Goal: Answer question/provide support: Answer question/provide support

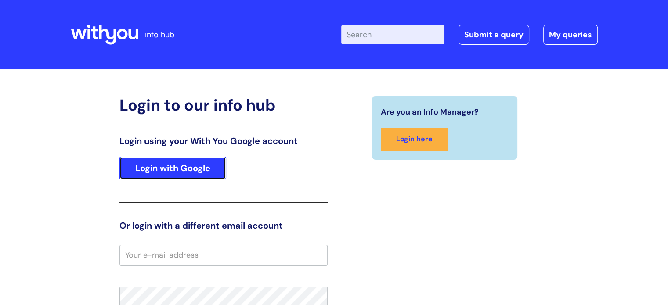
click at [195, 166] on link "Login with Google" at bounding box center [172, 168] width 107 height 23
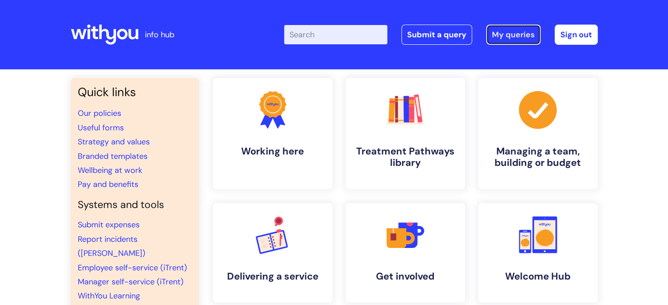
click at [512, 36] on link "My queries" at bounding box center [513, 35] width 54 height 20
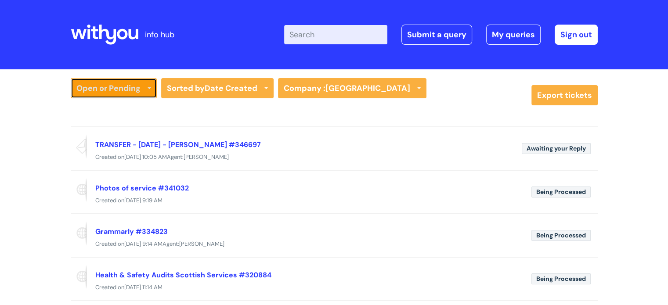
click at [143, 89] on link "Open or Pending" at bounding box center [114, 88] width 86 height 20
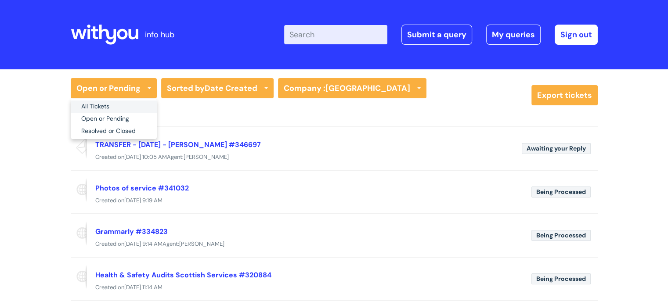
click at [119, 105] on link "All Tickets" at bounding box center [114, 107] width 86 height 12
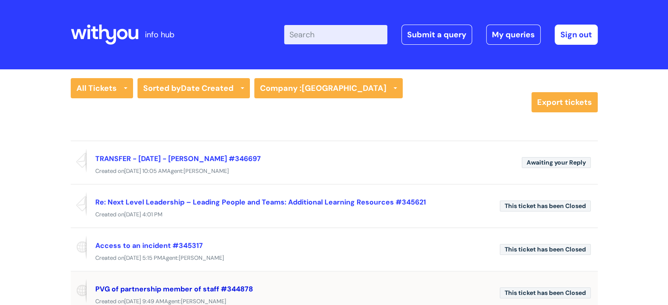
click at [174, 290] on link "PVG of partnership member of staff #344878" at bounding box center [174, 288] width 158 height 9
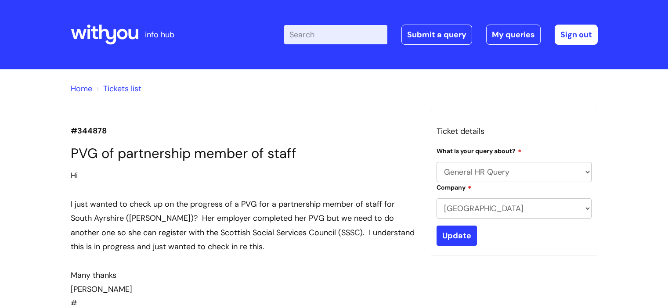
select select "General HR Query"
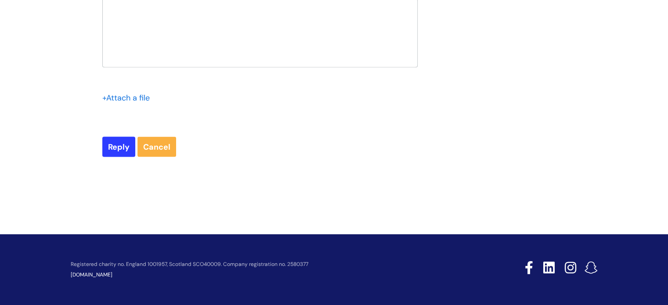
scroll to position [1499, 0]
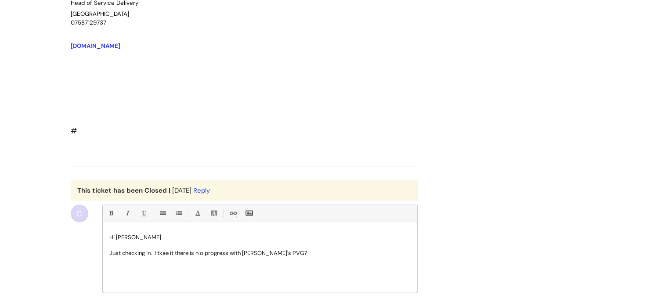
click at [162, 257] on p "Just checking in. I tkae it there is n o progress with Ailsa Gollespie's PVG?" at bounding box center [259, 253] width 301 height 8
click at [266, 257] on p "Just checking in. I take it there is n o progress with Ailsa Gollespie's PVG?" at bounding box center [259, 253] width 301 height 8
click at [202, 257] on p "Just checking in. I take it there is n o progress with Ailsa Gillespie's PVG?" at bounding box center [259, 253] width 301 height 8
click at [160, 292] on div "Hi Hannah Just checking in. I take it there is no progress with Ailsa Gillespie…" at bounding box center [260, 260] width 314 height 66
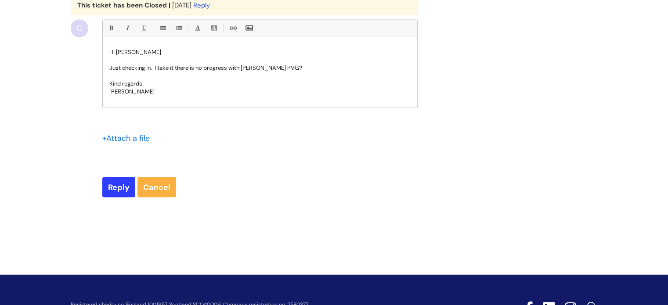
scroll to position [1706, 0]
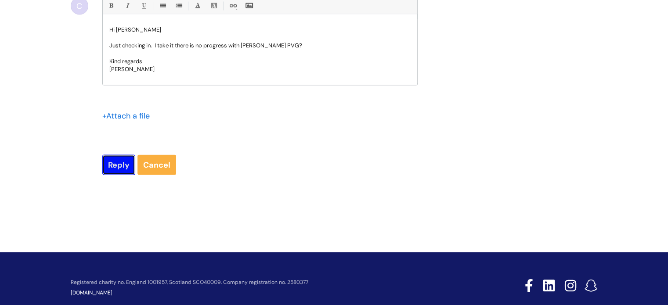
click at [117, 175] on input "Reply" at bounding box center [118, 165] width 33 height 20
type input "Please Wait..."
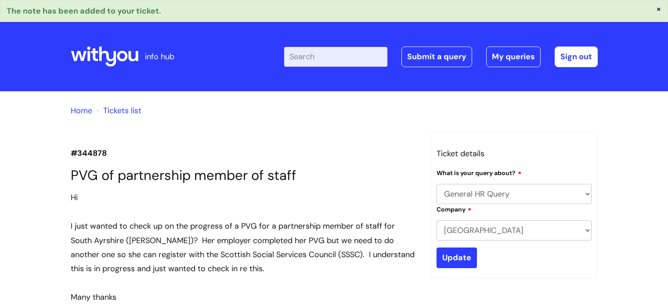
select select "General HR Query"
